Goal: Task Accomplishment & Management: Manage account settings

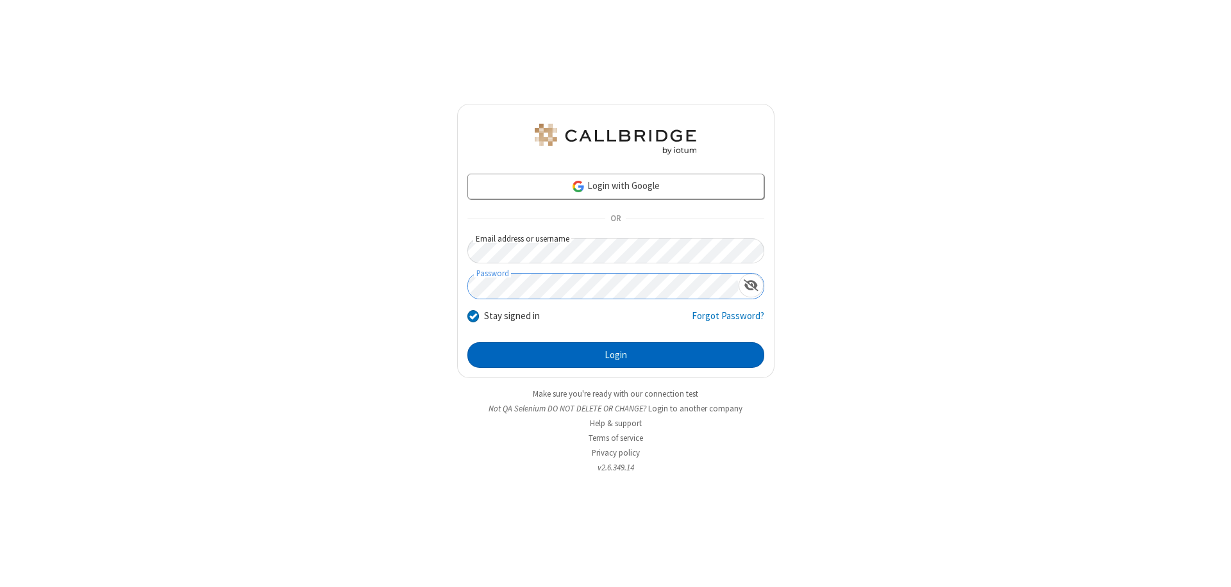
click at [615, 355] on button "Login" at bounding box center [615, 355] width 297 height 26
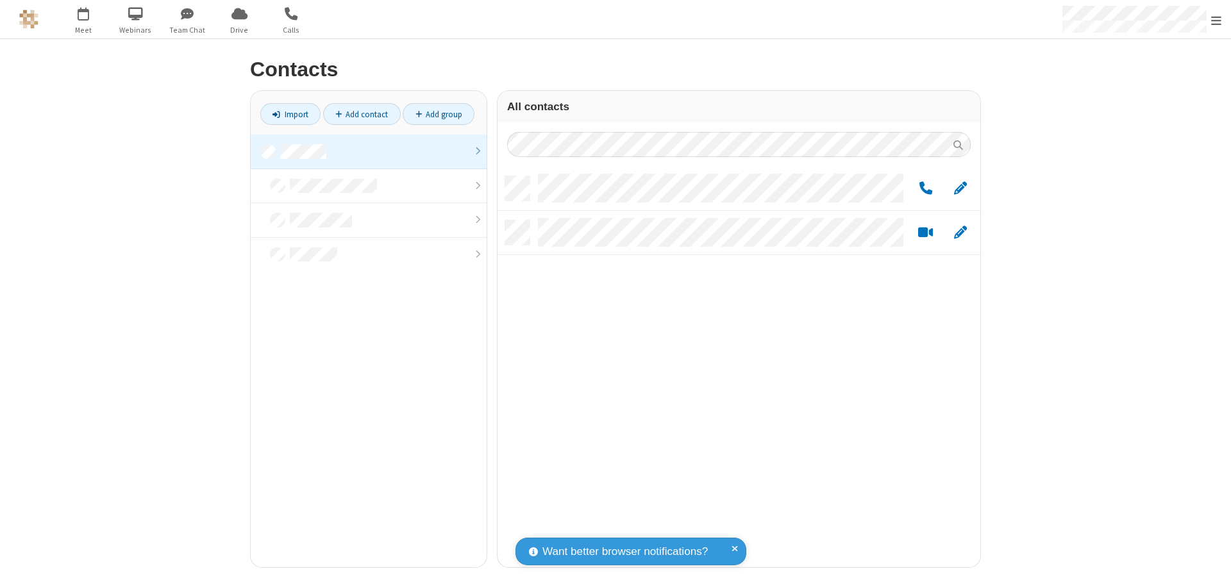
click at [369, 151] on link at bounding box center [369, 152] width 236 height 35
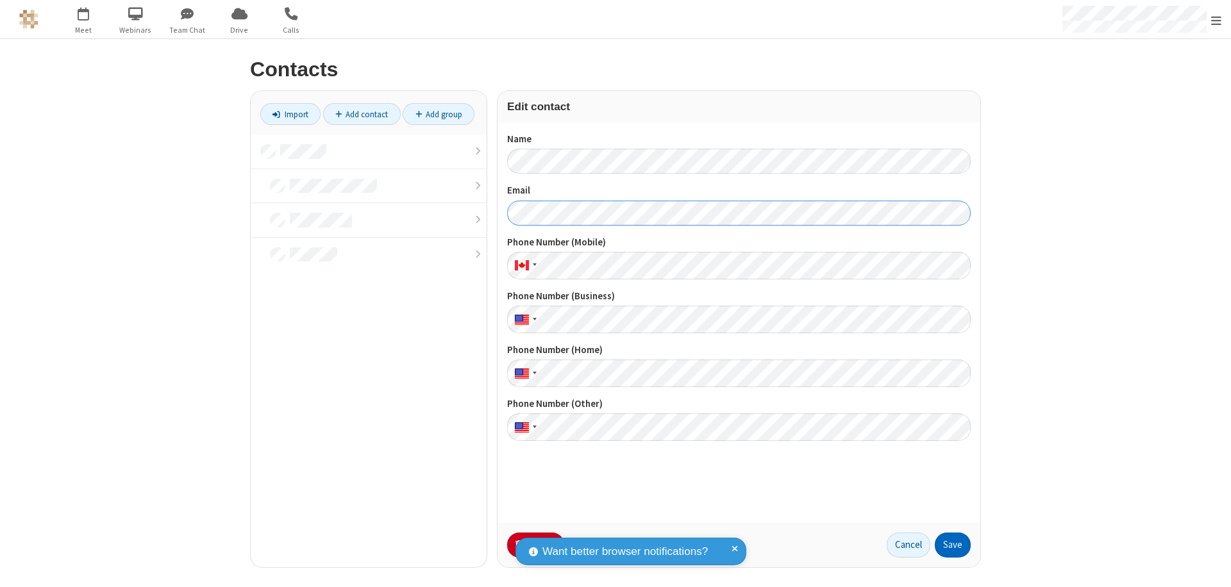
click at [952, 545] on button "Save" at bounding box center [952, 546] width 36 height 26
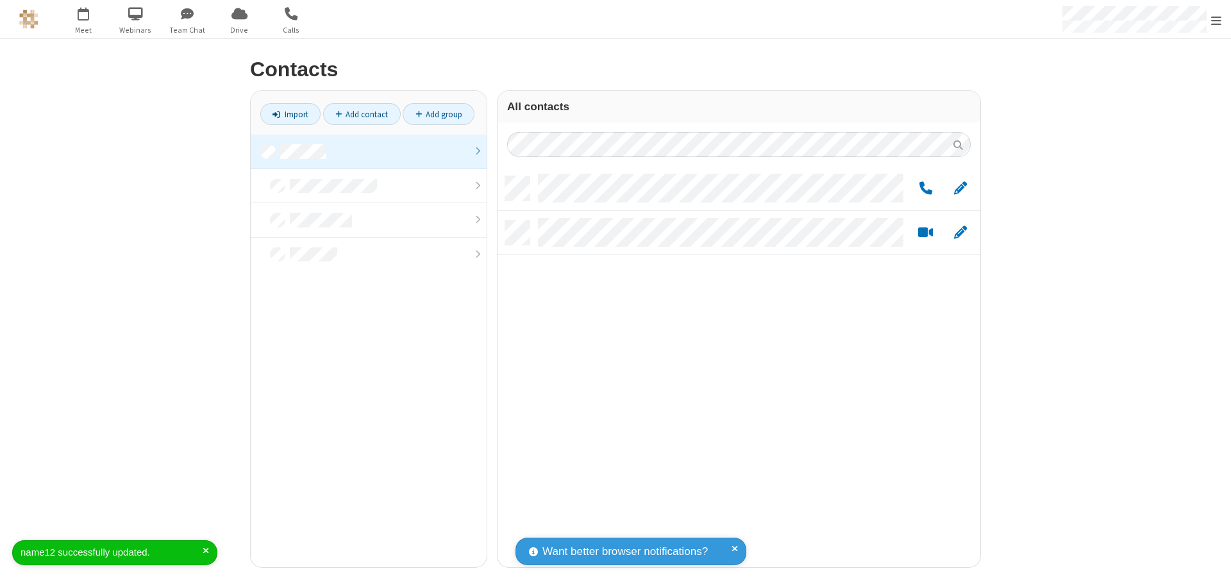
scroll to position [391, 473]
